Goal: Find specific page/section: Find specific page/section

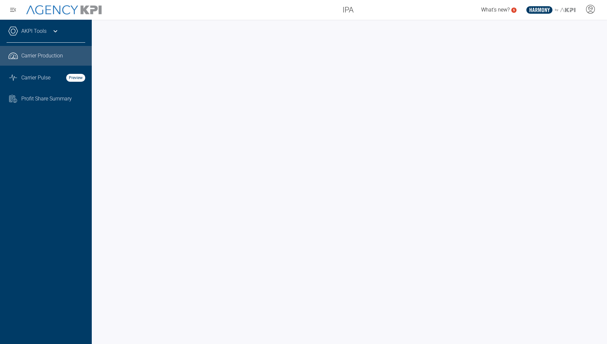
click at [56, 30] on icon at bounding box center [55, 31] width 8 height 8
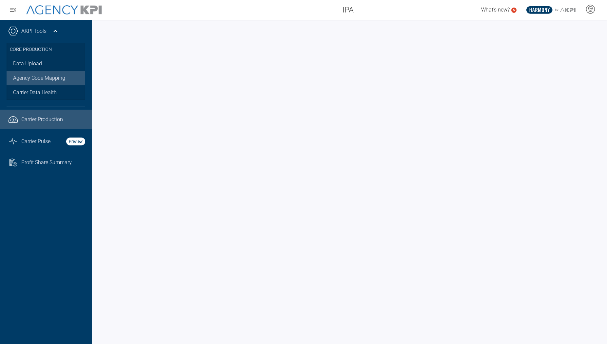
click at [57, 77] on link "Agency Code Mapping" at bounding box center [46, 78] width 79 height 14
click at [66, 175] on div "AKPI Tools Core Production Data Upload Agency Code Mapping Carrier Data Health …" at bounding box center [46, 182] width 92 height 324
click at [29, 93] on span "Carrier Data Health" at bounding box center [35, 93] width 44 height 8
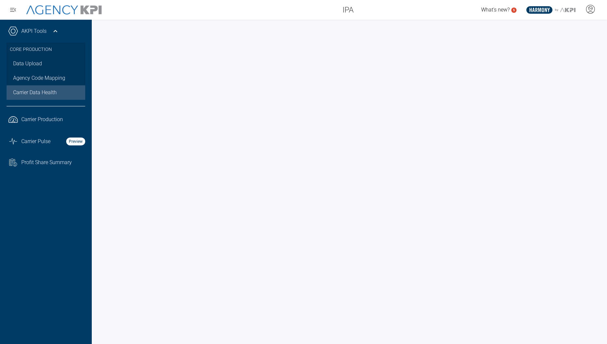
click at [51, 91] on span "Carrier Data Health" at bounding box center [35, 93] width 44 height 8
click at [37, 118] on span "Carrier Production" at bounding box center [42, 119] width 42 height 8
